Goal: Information Seeking & Learning: Learn about a topic

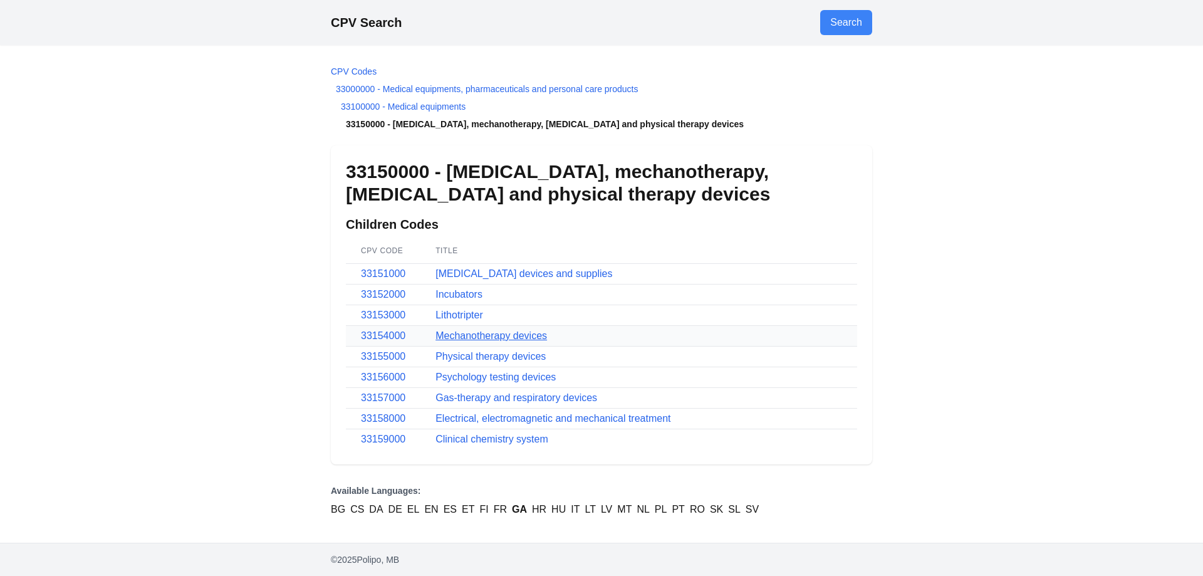
click at [450, 338] on link "Mechanotherapy devices" at bounding box center [490, 335] width 111 height 11
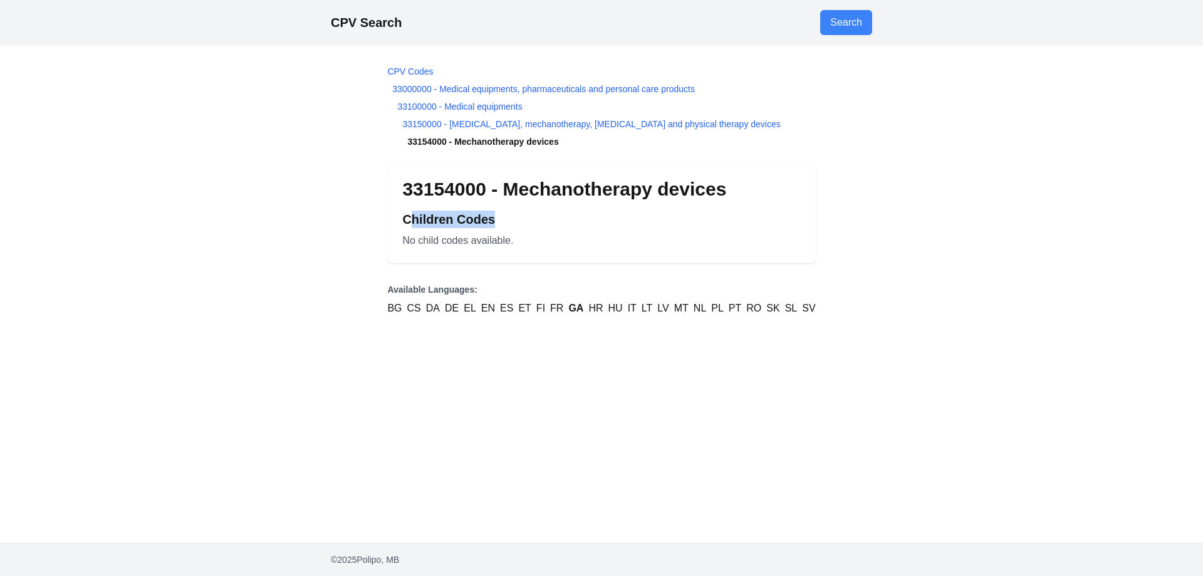
drag, startPoint x: 494, startPoint y: 219, endPoint x: 410, endPoint y: 218, distance: 83.9
click at [410, 218] on h2 "Children Codes" at bounding box center [601, 219] width 398 height 18
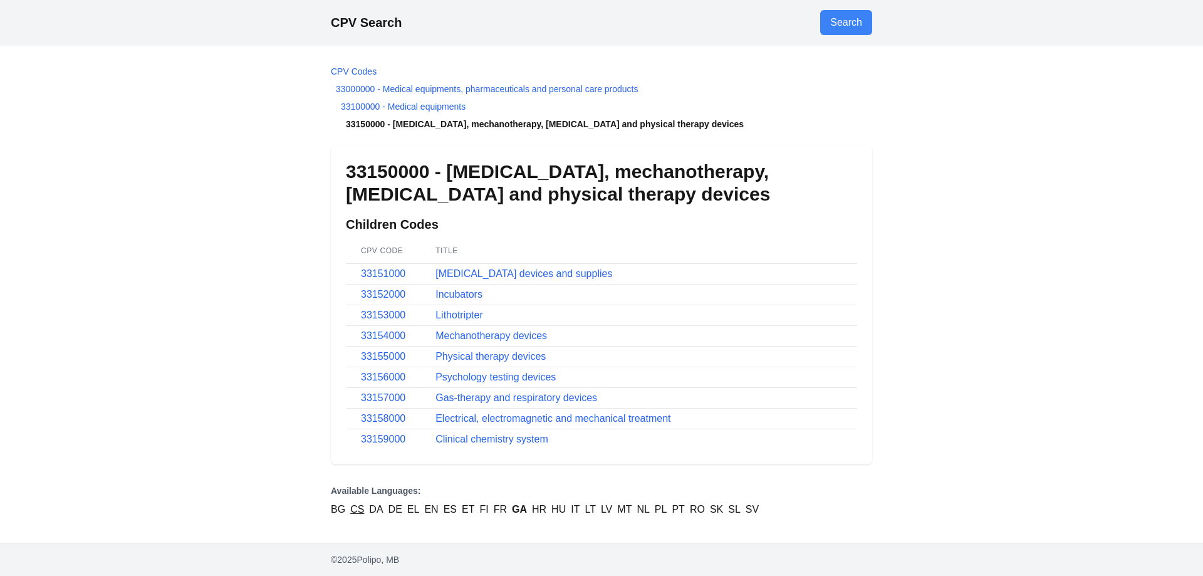
click at [357, 512] on link "CS" at bounding box center [357, 509] width 14 height 15
